Goal: Task Accomplishment & Management: Complete application form

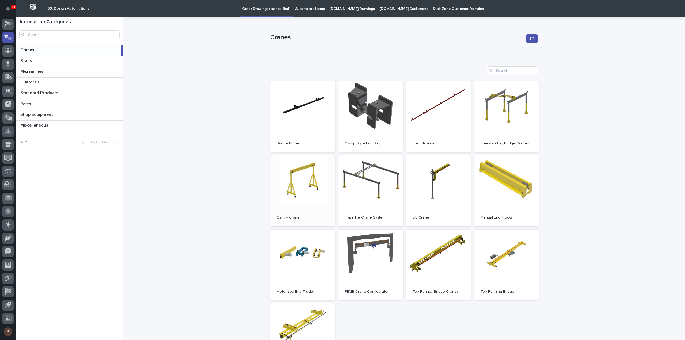
click at [286, 201] on link "Open" at bounding box center [302, 190] width 65 height 71
click at [8, 23] on icon at bounding box center [6, 24] width 5 height 6
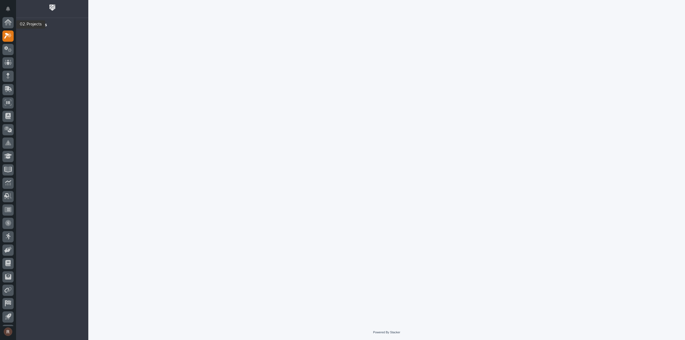
scroll to position [12, 0]
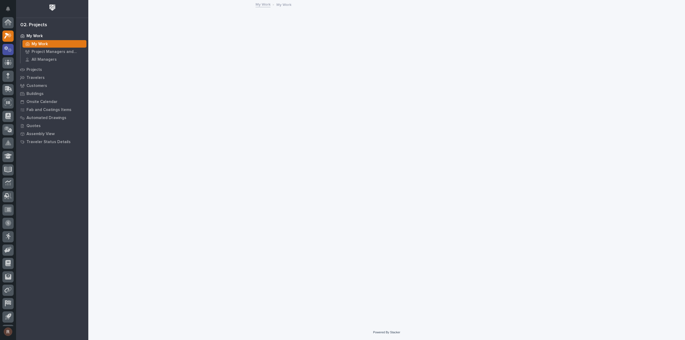
scroll to position [12, 0]
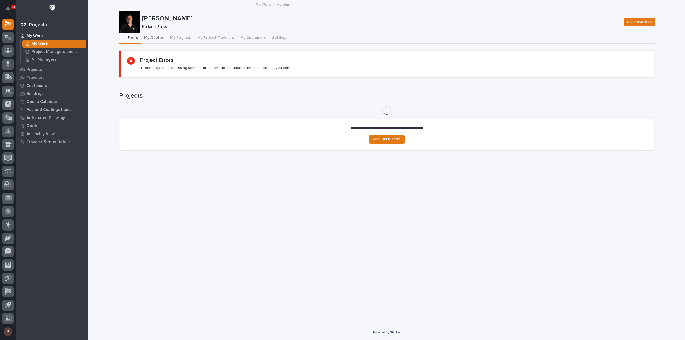
click at [153, 42] on button "My Quotes" at bounding box center [154, 38] width 26 height 11
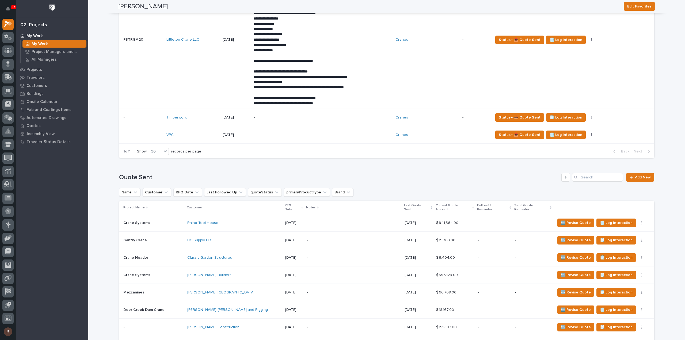
scroll to position [482, 0]
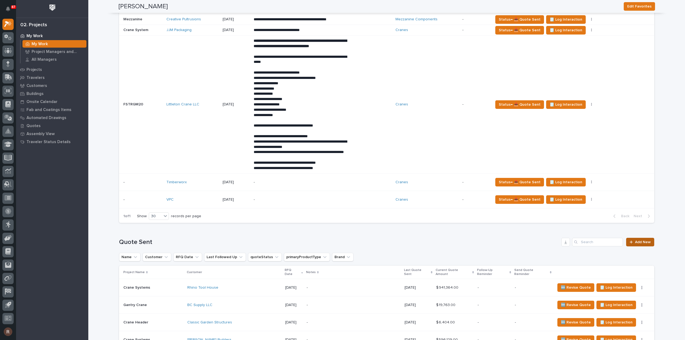
click at [631, 244] on icon at bounding box center [630, 242] width 3 height 4
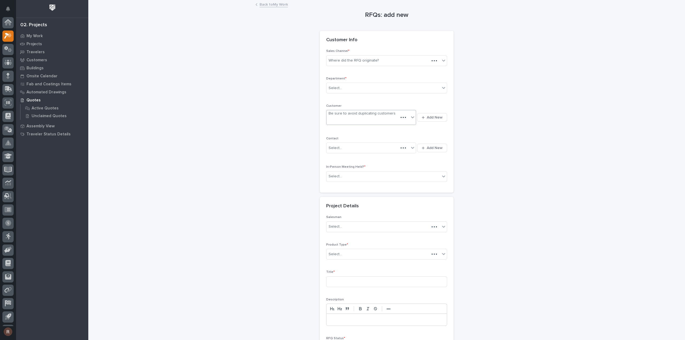
scroll to position [12, 0]
click at [335, 66] on div "Sales Channel * Where did the RFQ originate?" at bounding box center [386, 59] width 121 height 21
click at [336, 63] on div "Where did the RFQ originate?" at bounding box center [383, 60] width 114 height 9
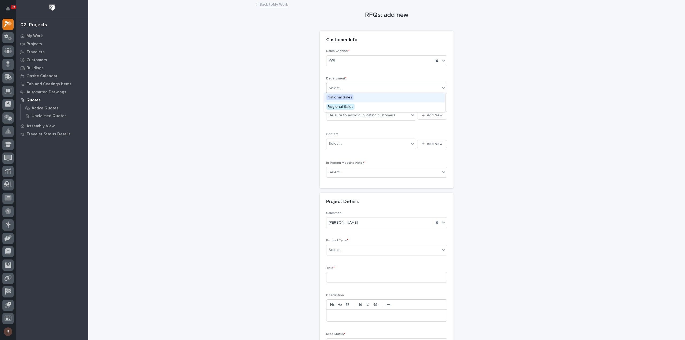
click at [335, 90] on div "Select..." at bounding box center [383, 88] width 114 height 9
click at [338, 100] on span "National Sales" at bounding box center [339, 97] width 27 height 6
click at [345, 114] on div "Be sure to avoid duplicating customers" at bounding box center [361, 116] width 67 height 6
type input "***"
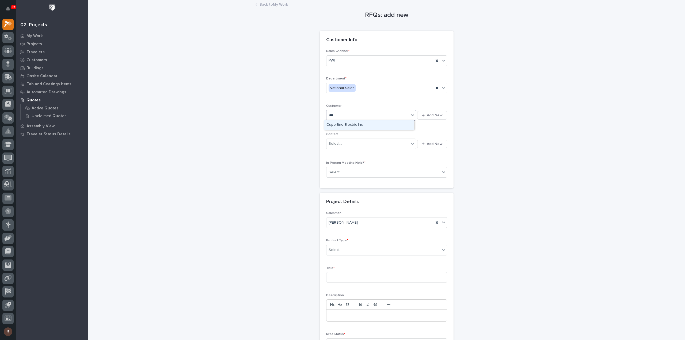
click at [345, 122] on div "Cupertino Electric Inc" at bounding box center [369, 124] width 90 height 9
click at [342, 170] on div "Select..." at bounding box center [383, 172] width 114 height 9
click at [334, 191] on div "No" at bounding box center [384, 190] width 120 height 9
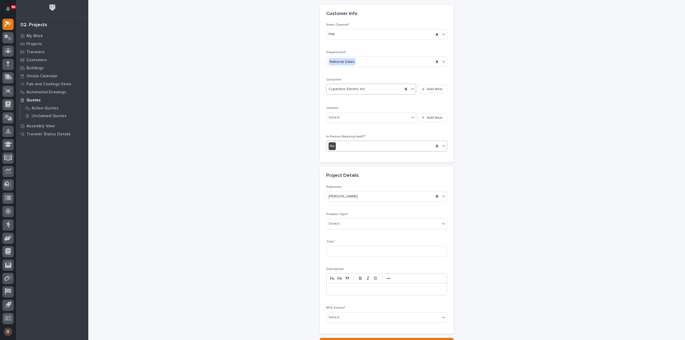
scroll to position [54, 0]
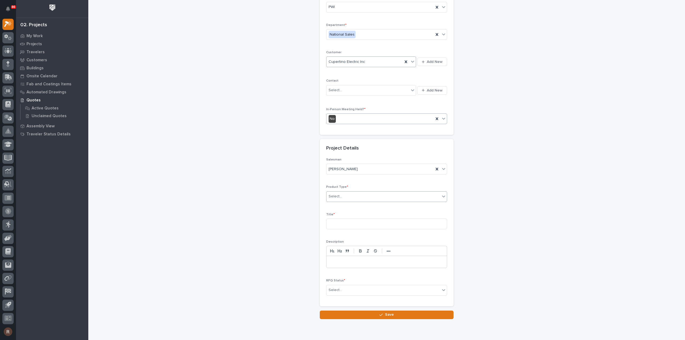
click at [339, 197] on div "Select..." at bounding box center [383, 196] width 114 height 9
click at [335, 215] on div "Cranes" at bounding box center [384, 214] width 120 height 9
click at [337, 224] on input at bounding box center [386, 224] width 121 height 11
type input "5 Ton Motorized Gantry"
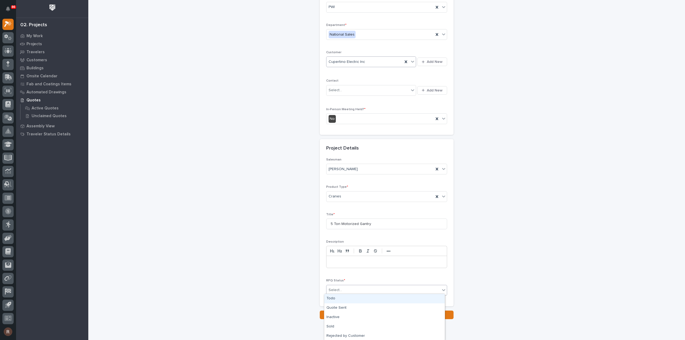
click at [331, 291] on div "Select..." at bounding box center [383, 290] width 114 height 9
click at [335, 312] on div "Quote Sent" at bounding box center [384, 307] width 120 height 9
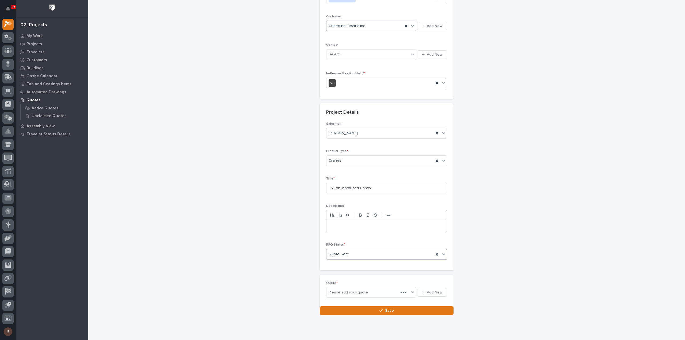
scroll to position [92, 0]
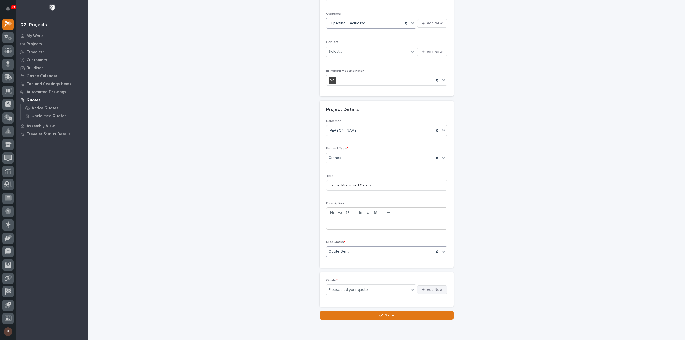
click at [434, 288] on span "Add New" at bounding box center [435, 289] width 16 height 5
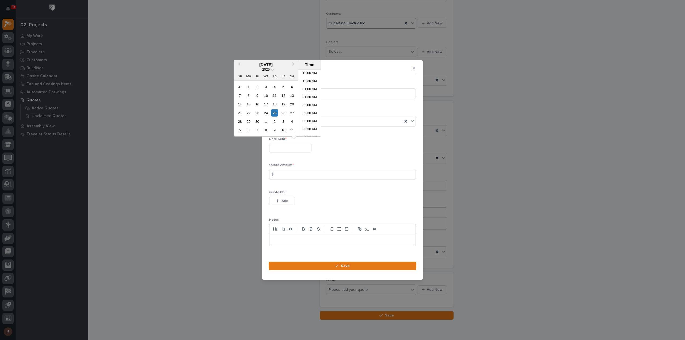
click at [295, 148] on input "text" at bounding box center [290, 147] width 42 height 9
click at [276, 116] on div "25" at bounding box center [274, 112] width 7 height 7
type input "**********"
click at [282, 174] on input at bounding box center [342, 174] width 147 height 11
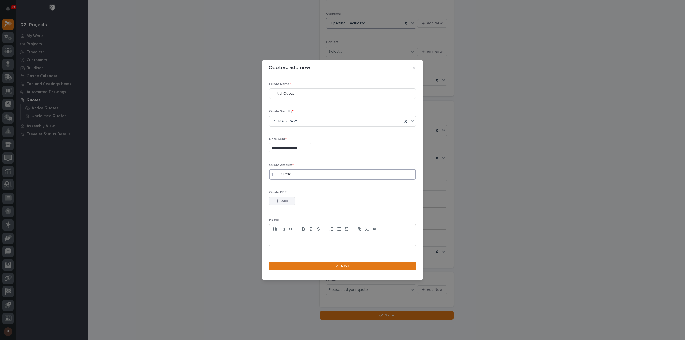
type input "82236"
click at [281, 200] on div "button" at bounding box center [278, 201] width 5 height 4
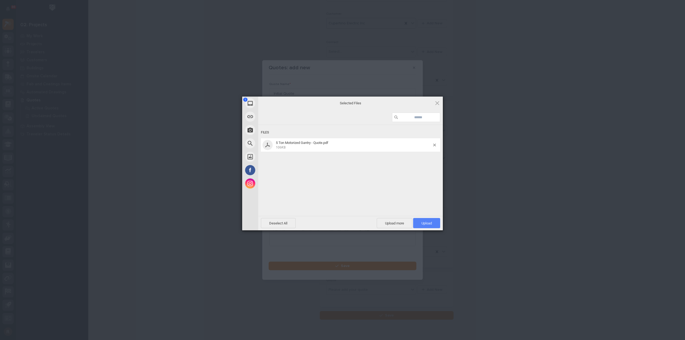
click at [424, 221] on span "Upload 1" at bounding box center [426, 223] width 10 height 4
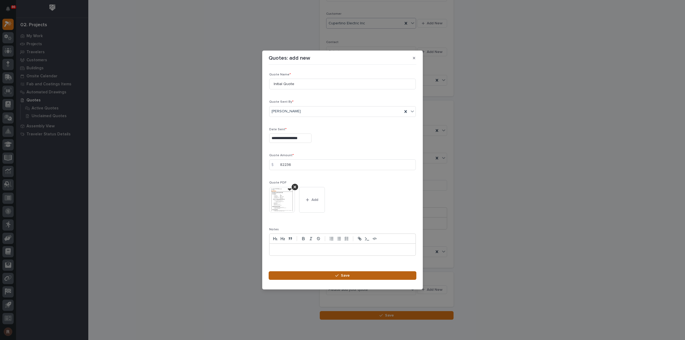
click at [368, 279] on button "Save" at bounding box center [343, 275] width 148 height 9
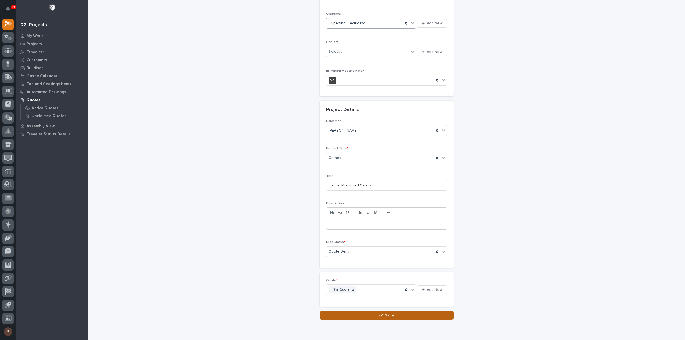
click at [414, 312] on button "Save" at bounding box center [387, 315] width 134 height 9
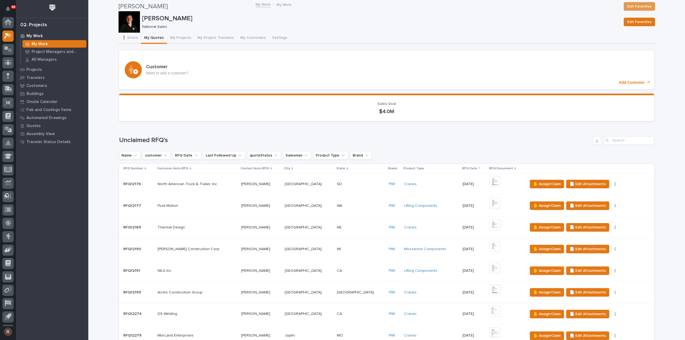
scroll to position [12, 0]
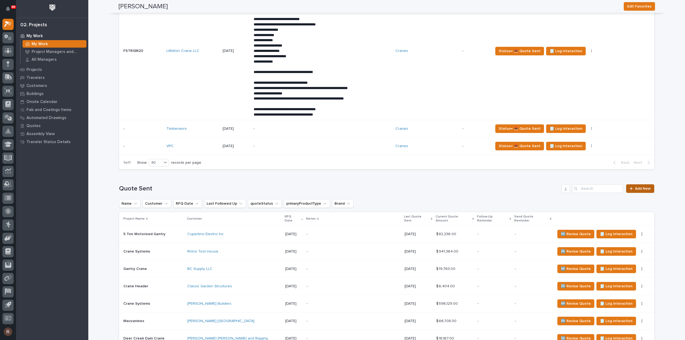
click at [636, 190] on span "Add New" at bounding box center [643, 189] width 16 height 4
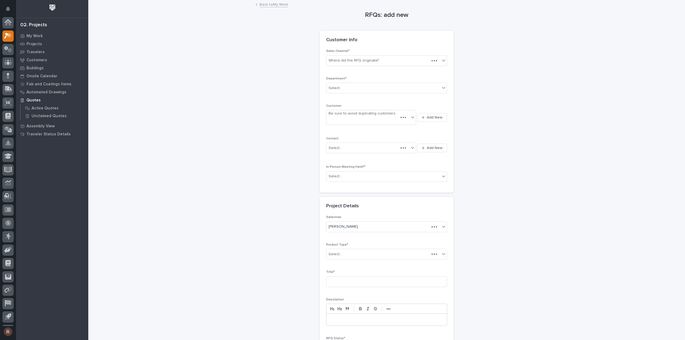
scroll to position [12, 0]
click at [355, 61] on div "Where did the RFQ originate?" at bounding box center [353, 61] width 50 height 6
click at [345, 64] on div "Where did the RFQ originate?" at bounding box center [383, 60] width 114 height 9
click at [348, 61] on div "Where did the RFQ originate?" at bounding box center [353, 61] width 50 height 6
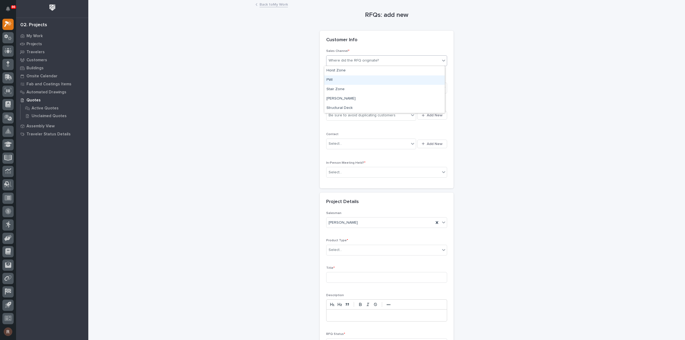
click at [335, 76] on div "PWI" at bounding box center [384, 79] width 120 height 9
click at [337, 85] on div "Select..." at bounding box center [334, 88] width 13 height 6
click at [338, 97] on span "National Sales" at bounding box center [339, 97] width 27 height 6
click at [338, 113] on div "Be sure to avoid duplicating customers" at bounding box center [361, 116] width 67 height 6
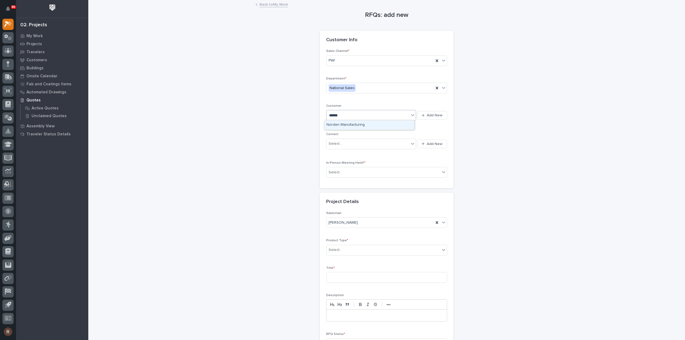
type input "******"
click at [340, 126] on div "Norden Manufacturing" at bounding box center [369, 124] width 90 height 9
click at [344, 170] on div "Select..." at bounding box center [383, 172] width 114 height 9
click at [337, 192] on div "No" at bounding box center [384, 190] width 120 height 9
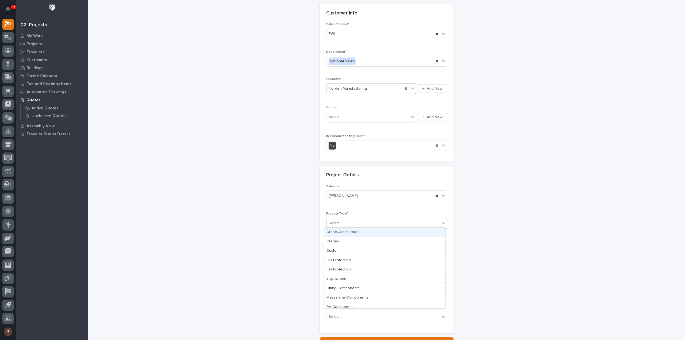
click at [338, 223] on div "Select..." at bounding box center [334, 223] width 13 height 6
click at [338, 239] on div "Cranes" at bounding box center [384, 241] width 120 height 9
click at [337, 246] on input at bounding box center [386, 250] width 121 height 11
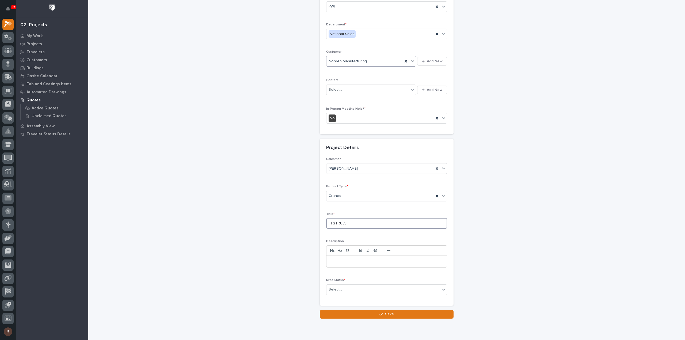
scroll to position [72, 0]
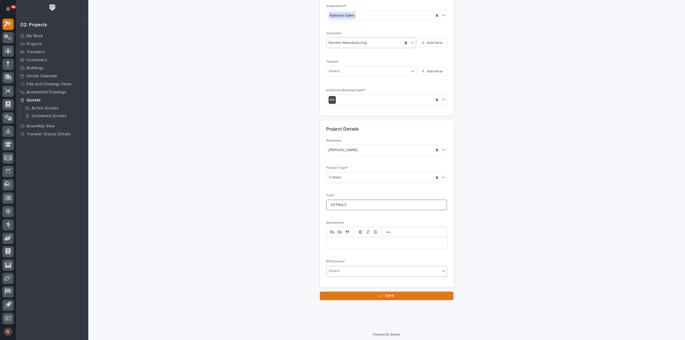
type input "FSTRUL3"
click at [360, 267] on div "Select..." at bounding box center [383, 271] width 114 height 9
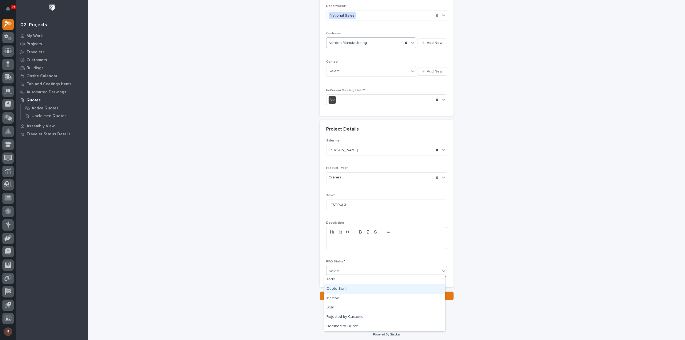
click at [331, 289] on div "Quote Sent" at bounding box center [384, 288] width 120 height 9
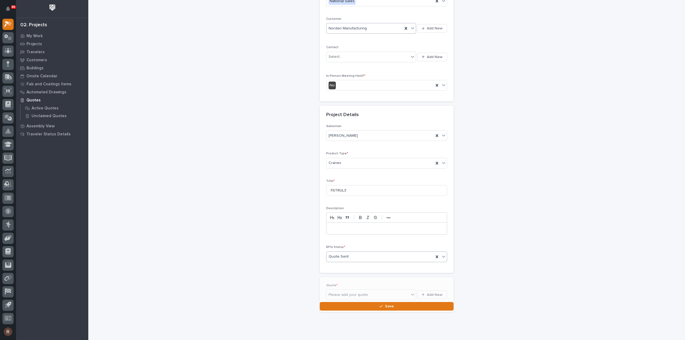
scroll to position [92, 0]
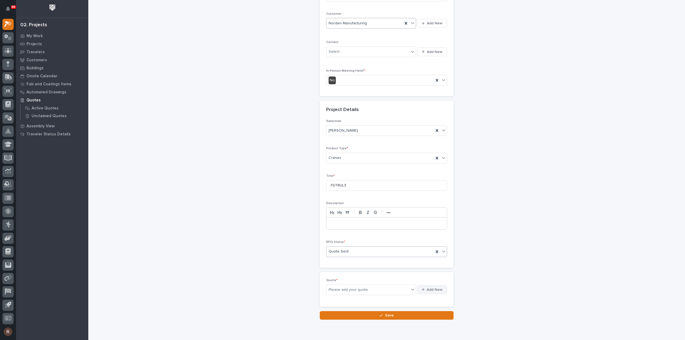
click at [431, 290] on span "Add New" at bounding box center [435, 289] width 16 height 5
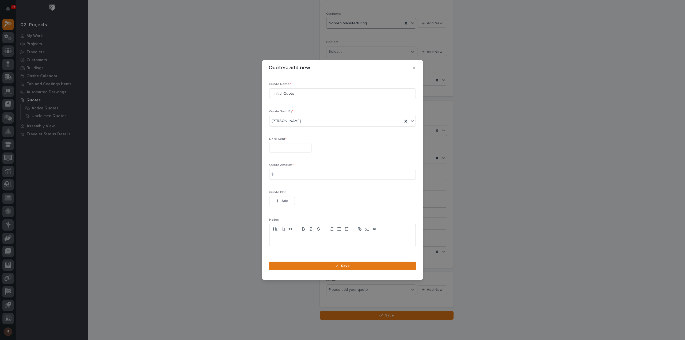
click at [284, 148] on input "text" at bounding box center [290, 147] width 42 height 9
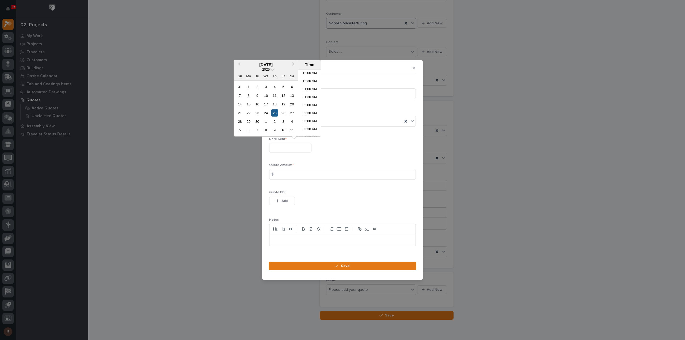
scroll to position [91, 0]
click at [272, 112] on div "25" at bounding box center [274, 112] width 7 height 7
type input "**********"
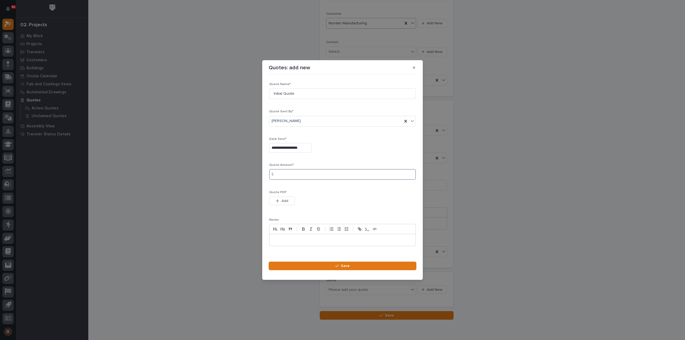
click at [288, 175] on input at bounding box center [342, 174] width 147 height 11
type input "66499"
click at [278, 204] on button "Add" at bounding box center [282, 201] width 26 height 9
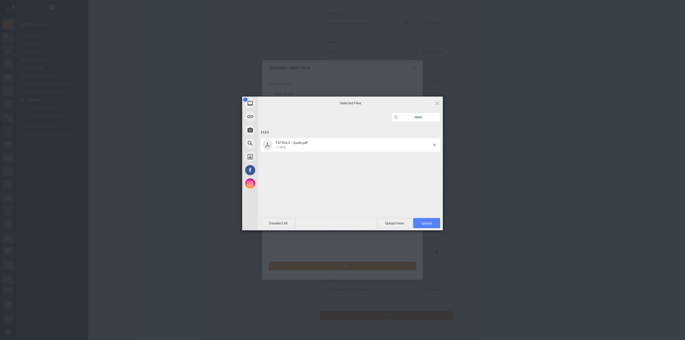
click at [421, 223] on span "Upload 1" at bounding box center [426, 223] width 10 height 4
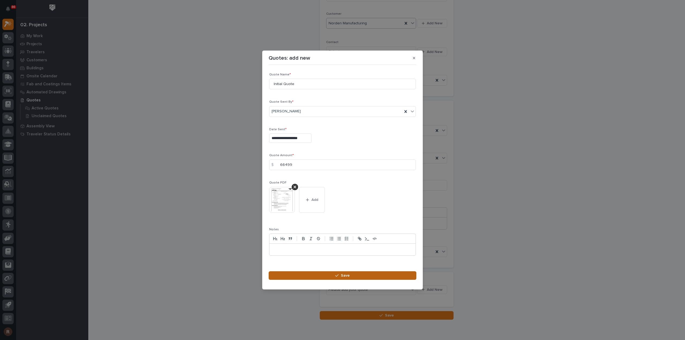
click at [373, 275] on button "Save" at bounding box center [343, 275] width 148 height 9
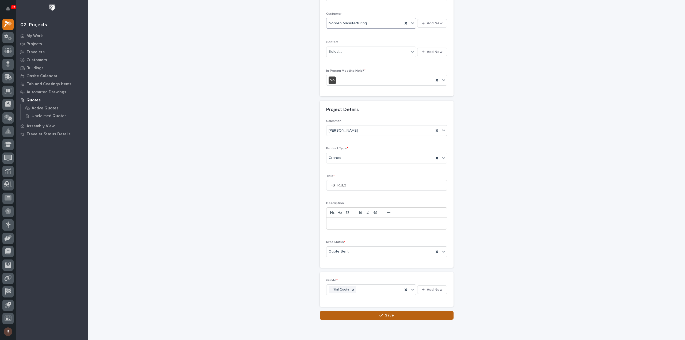
click at [360, 312] on button "Save" at bounding box center [387, 315] width 134 height 9
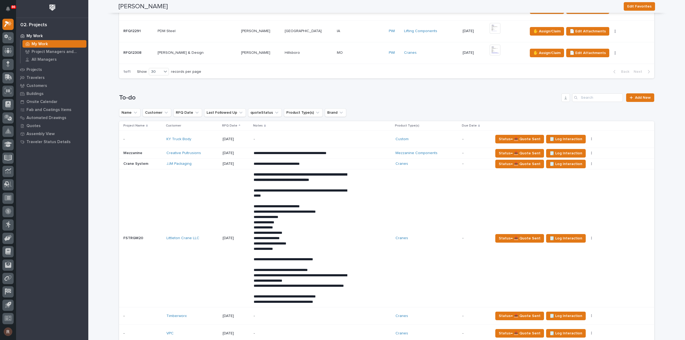
scroll to position [615, 0]
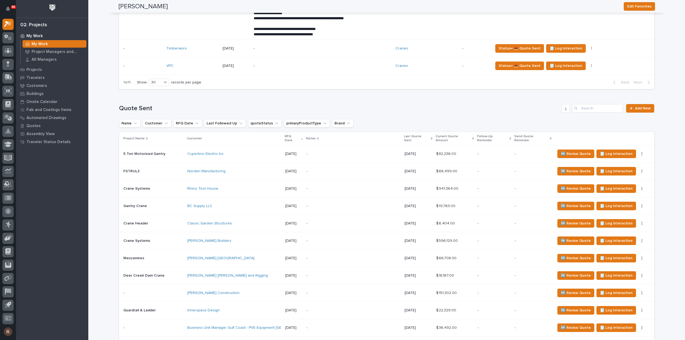
click at [429, 140] on p "Last Quote Sent" at bounding box center [416, 138] width 25 height 10
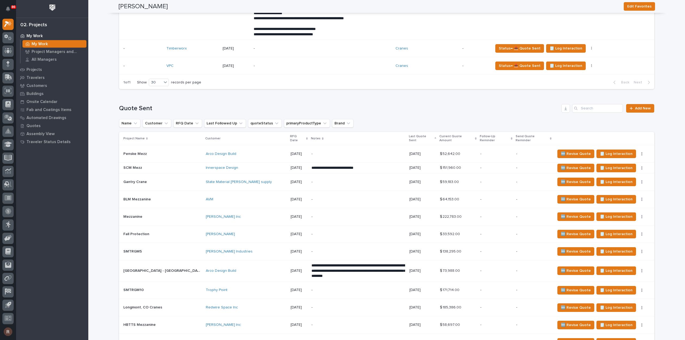
click at [434, 139] on icon at bounding box center [435, 138] width 2 height 3
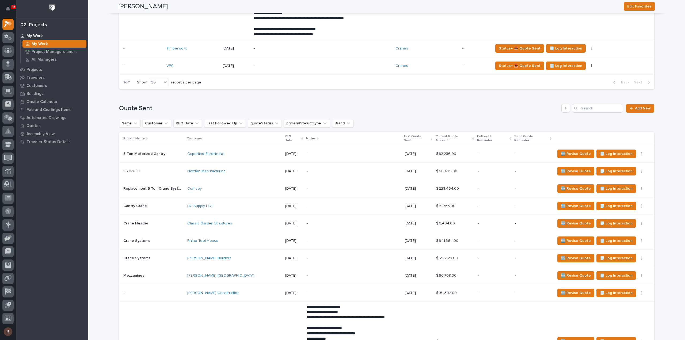
scroll to position [642, 0]
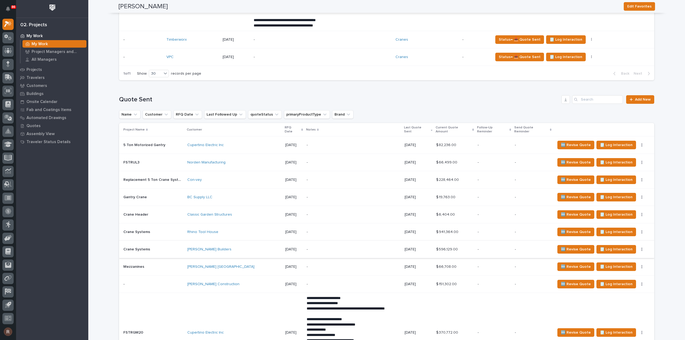
scroll to position [669, 0]
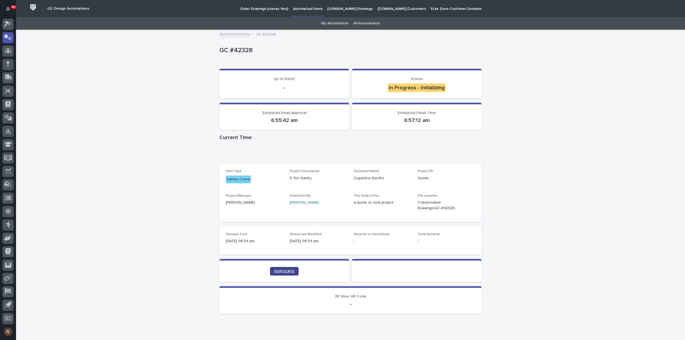
click at [278, 271] on span "DUPLICATE" at bounding box center [284, 271] width 20 height 4
